Goal: Information Seeking & Learning: Find specific fact

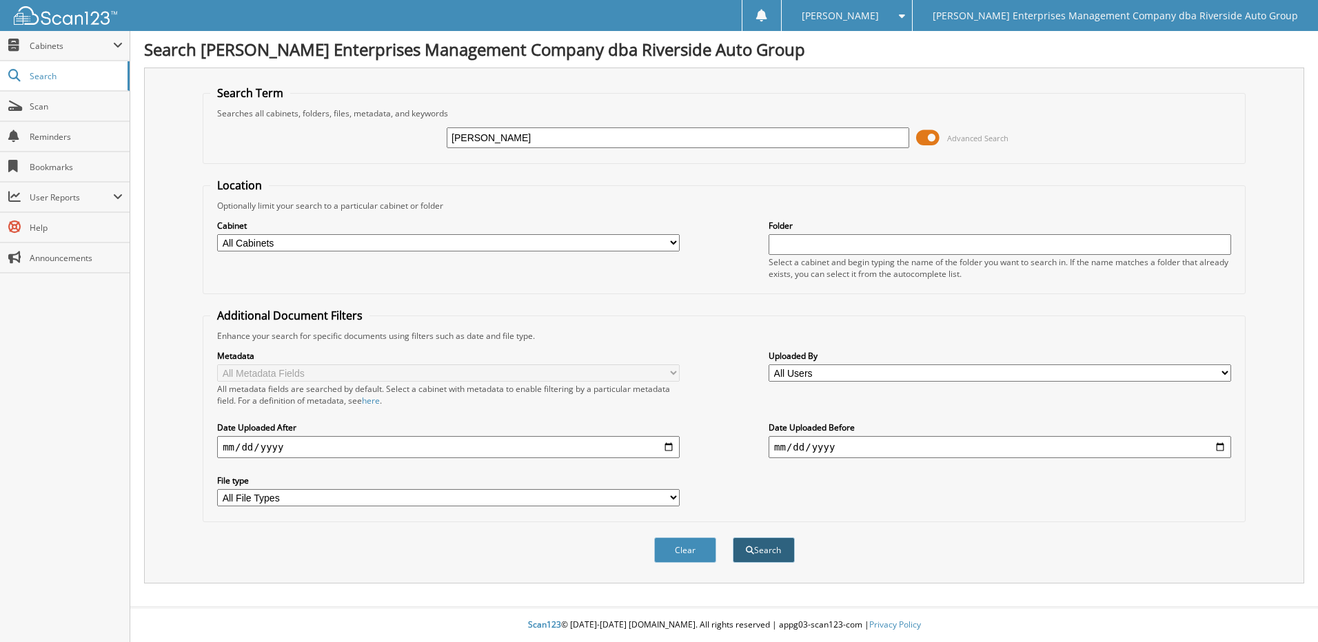
type input "[PERSON_NAME]"
click at [746, 550] on span "submit" at bounding box center [750, 550] width 8 height 8
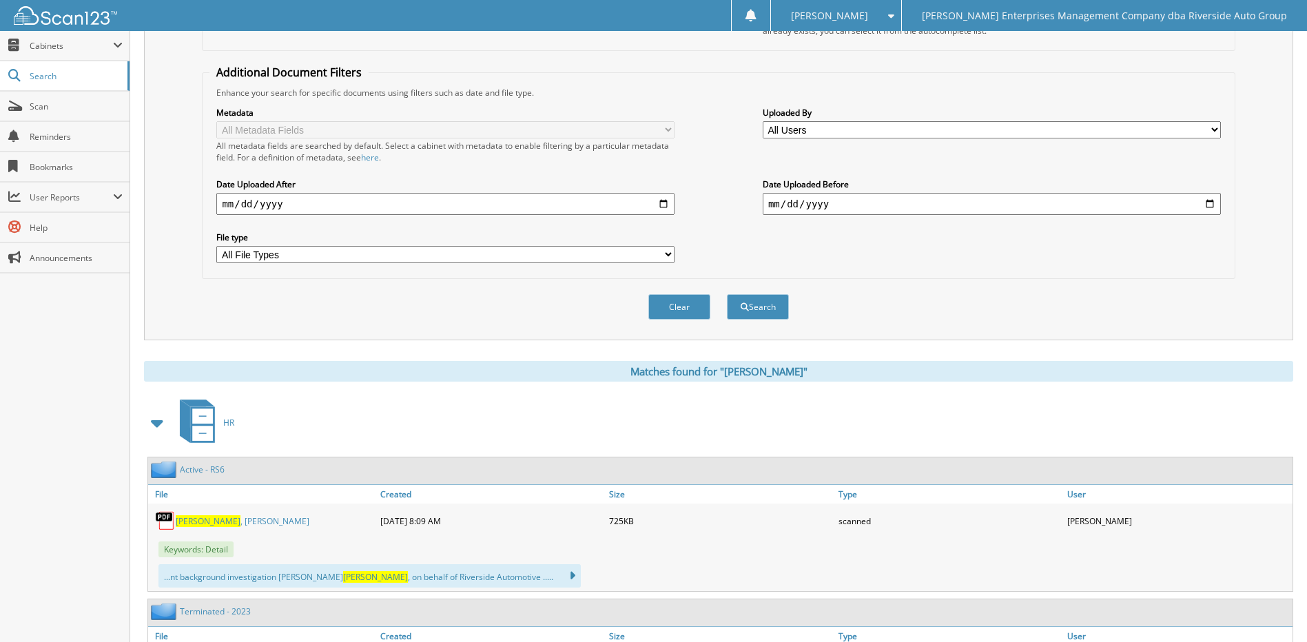
scroll to position [167, 0]
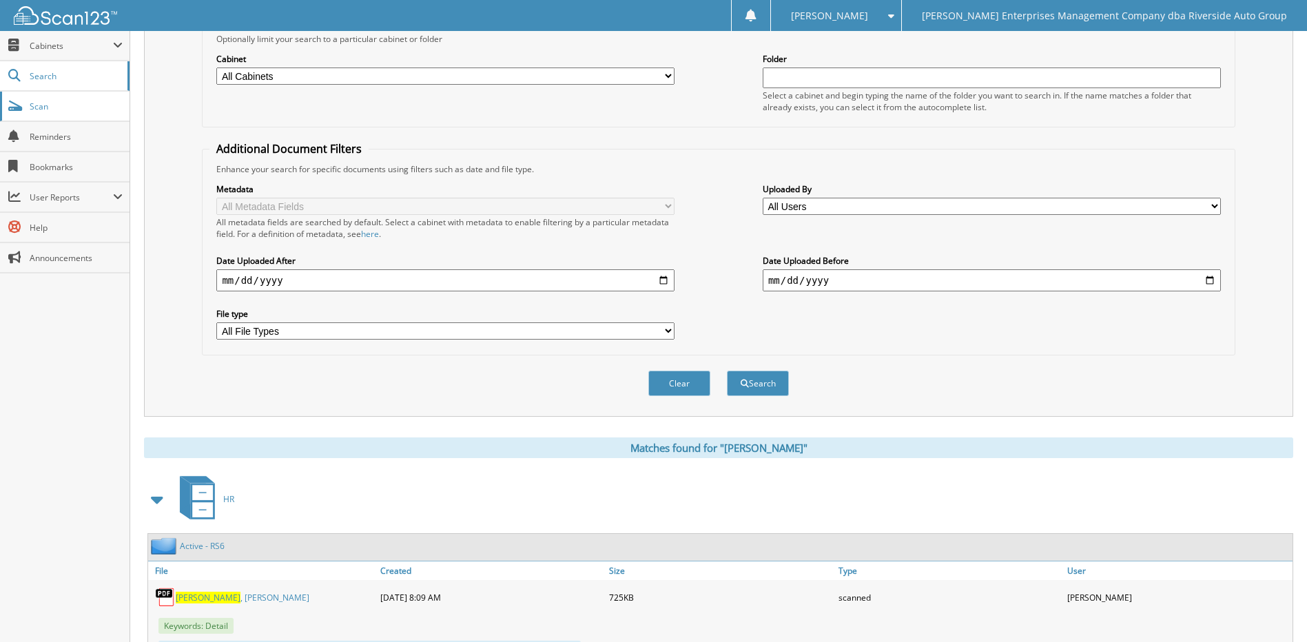
click at [76, 113] on link "Scan" at bounding box center [65, 107] width 130 height 30
